Goal: Task Accomplishment & Management: Manage account settings

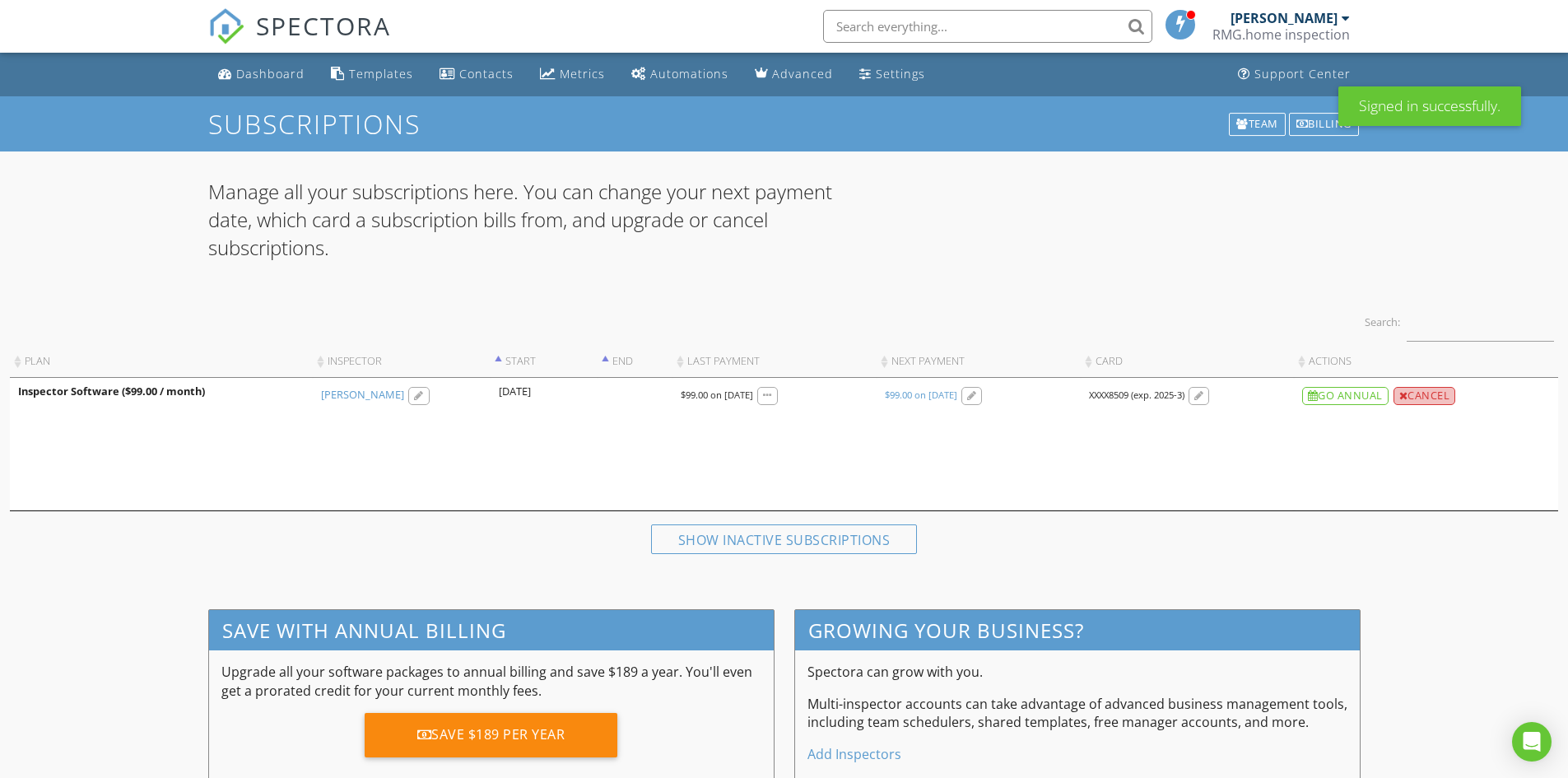
click at [1428, 395] on div "Cancel" at bounding box center [1424, 396] width 63 height 18
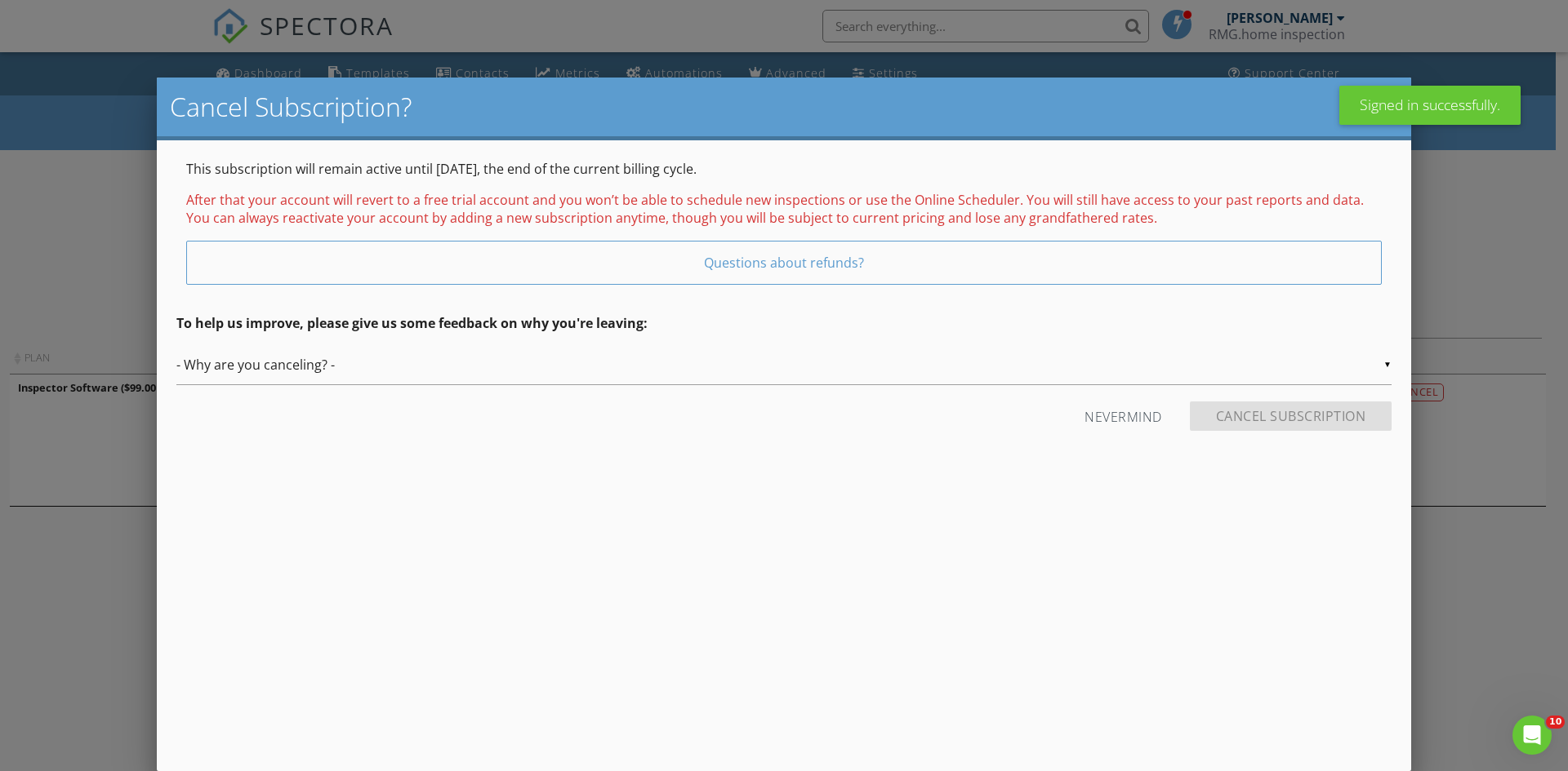
click at [274, 365] on div "▼ - Why are you canceling? - - Why are you canceling? - Temporary Being hired b…" at bounding box center [784, 365] width 1215 height 40
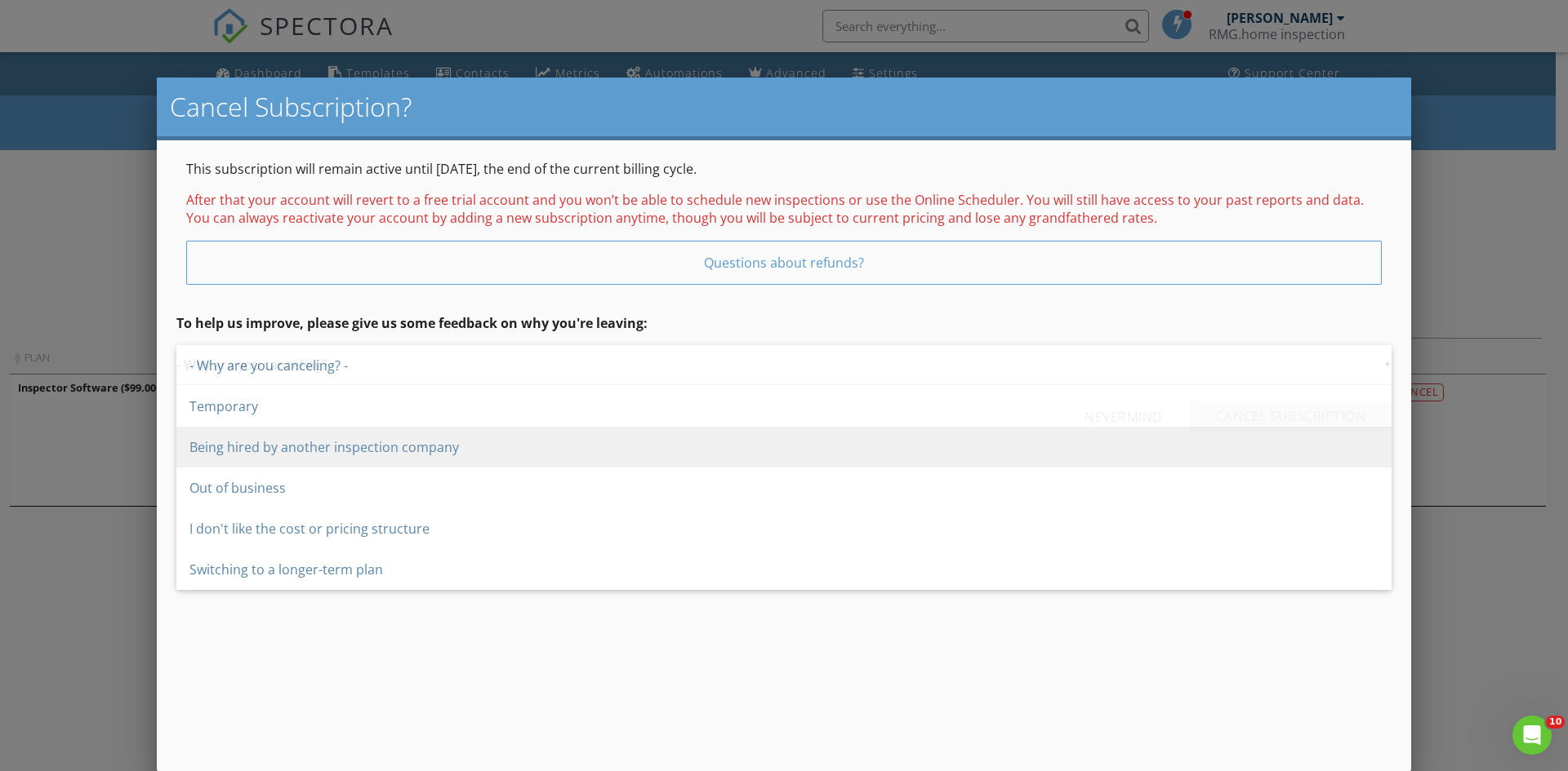
click at [236, 411] on span "Temporary" at bounding box center [784, 406] width 1215 height 40
type input "Temporary"
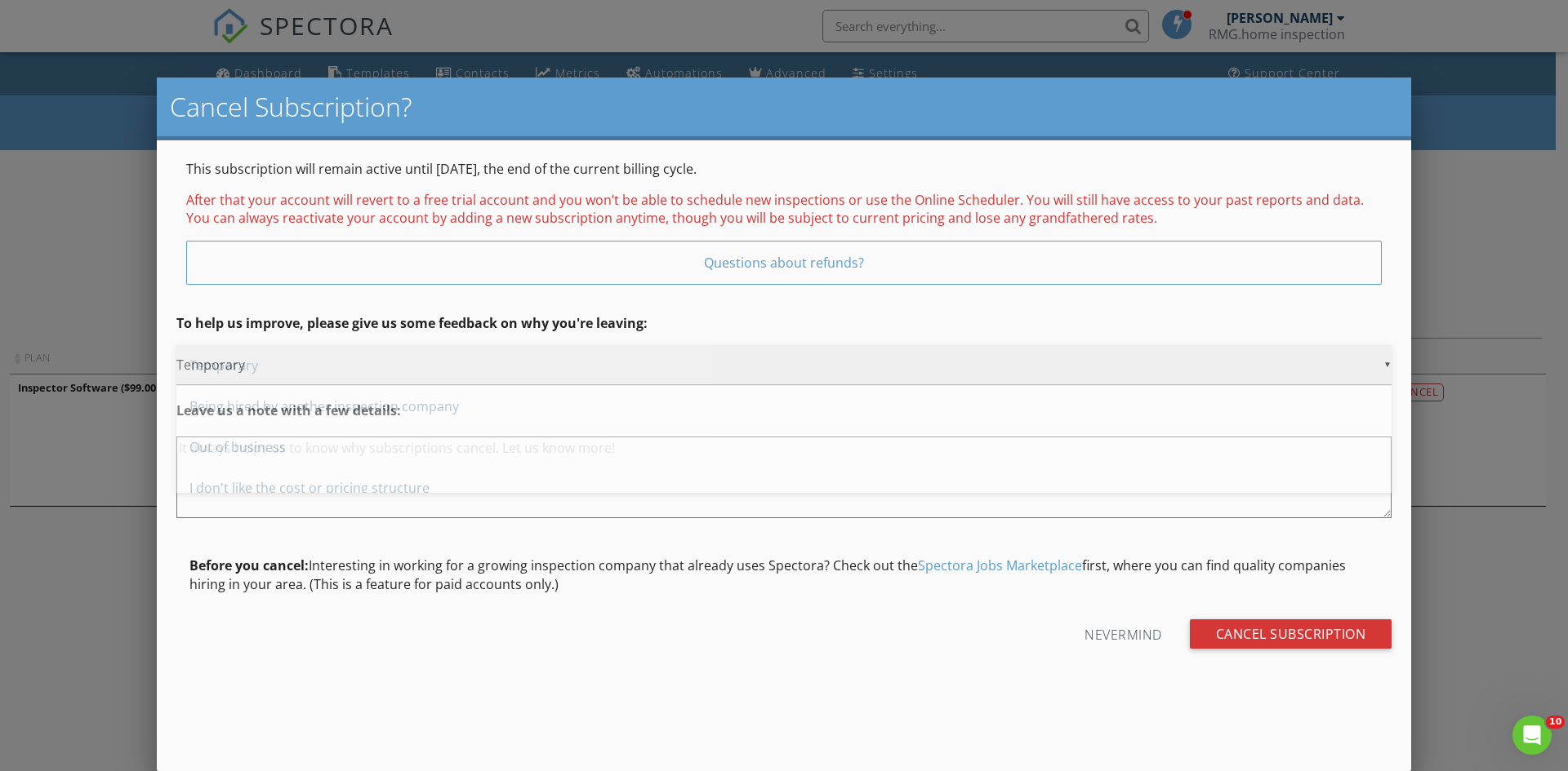
click at [272, 369] on div "▼ Temporary - Why are you canceling? - Temporary Being hired by another inspect…" at bounding box center [784, 365] width 1215 height 40
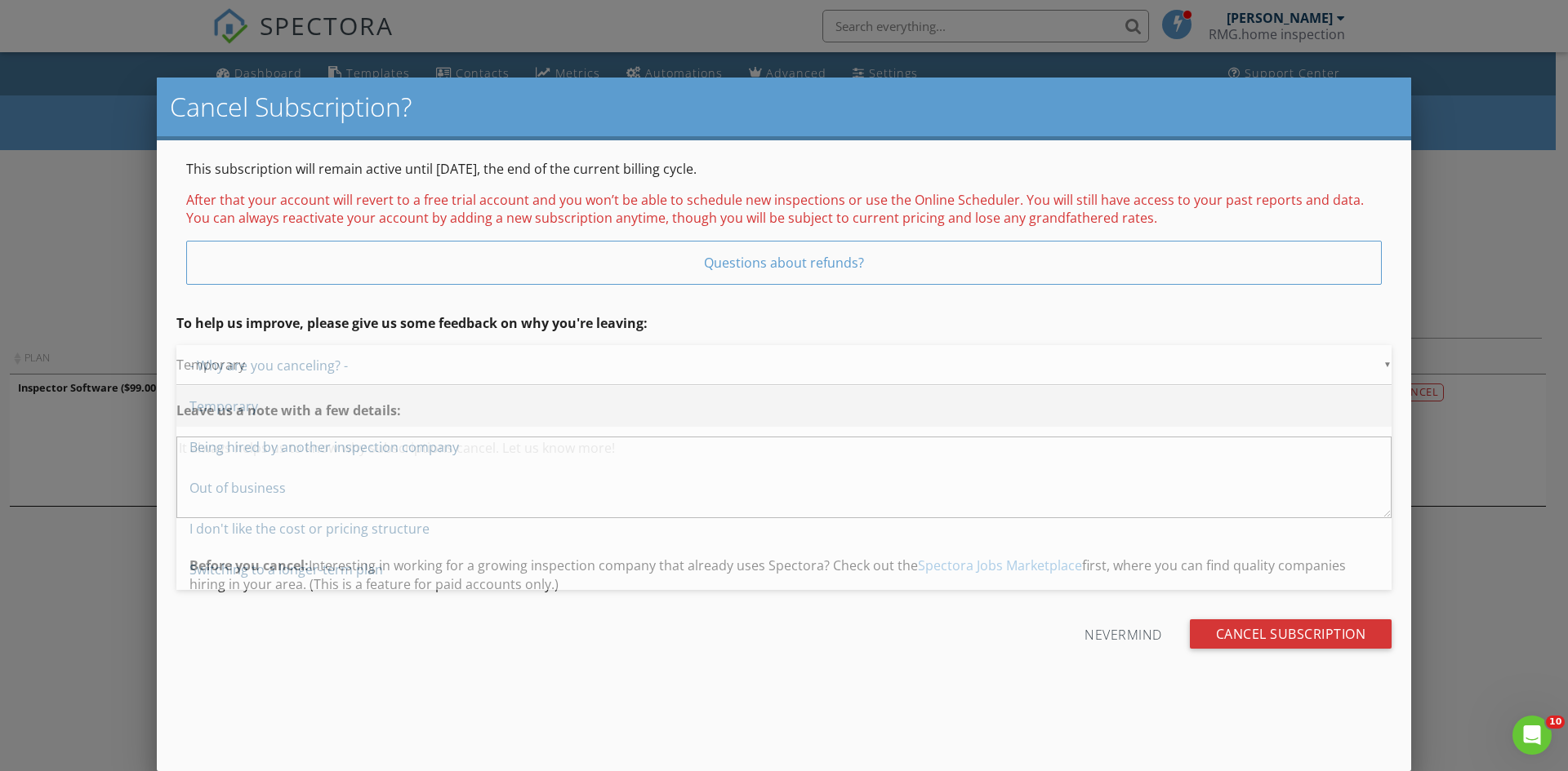
click at [272, 411] on span "Temporary" at bounding box center [784, 406] width 1215 height 40
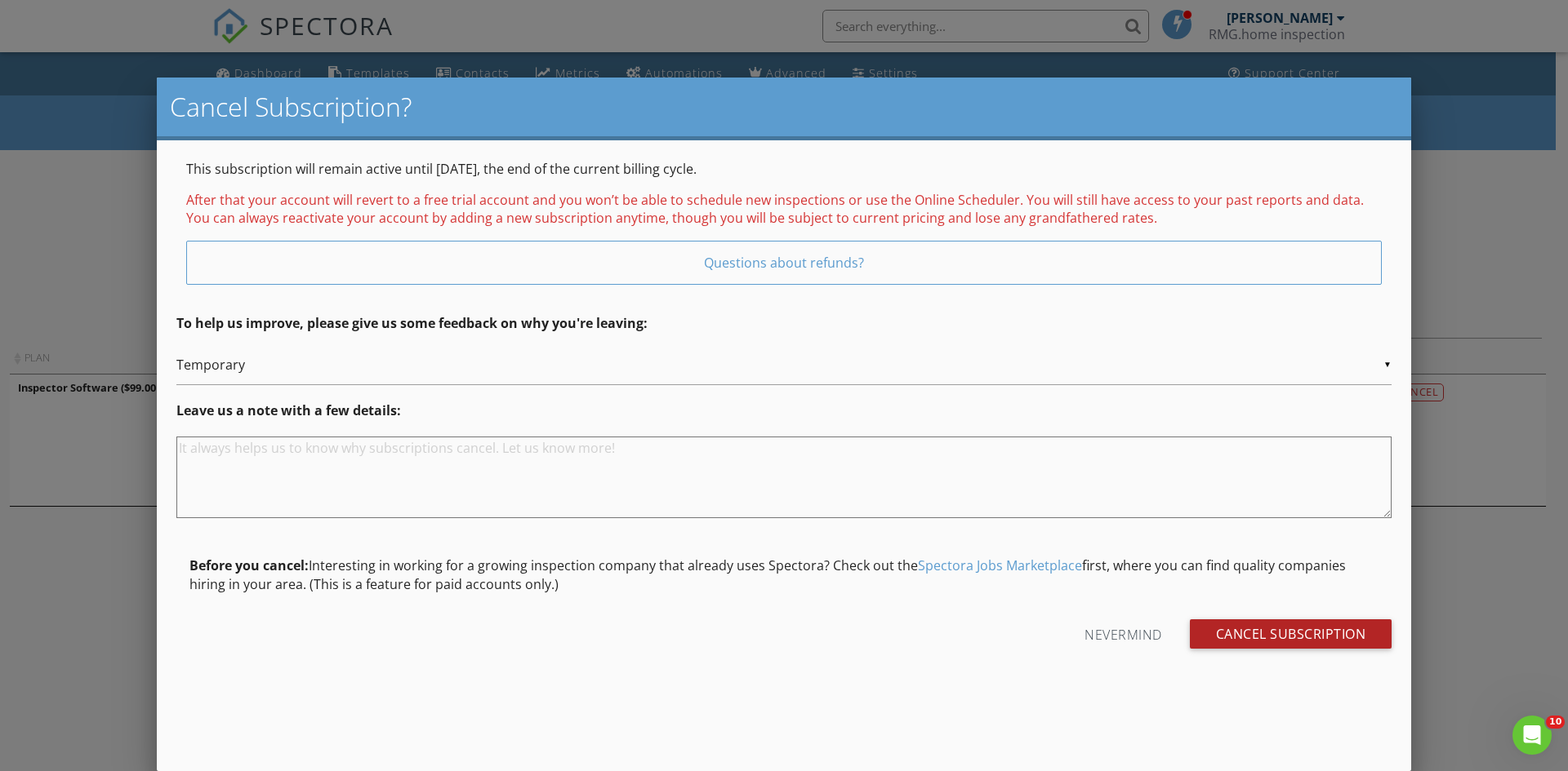
click at [1247, 637] on input "Cancel Subscription" at bounding box center [1291, 634] width 203 height 30
